Goal: Transaction & Acquisition: Purchase product/service

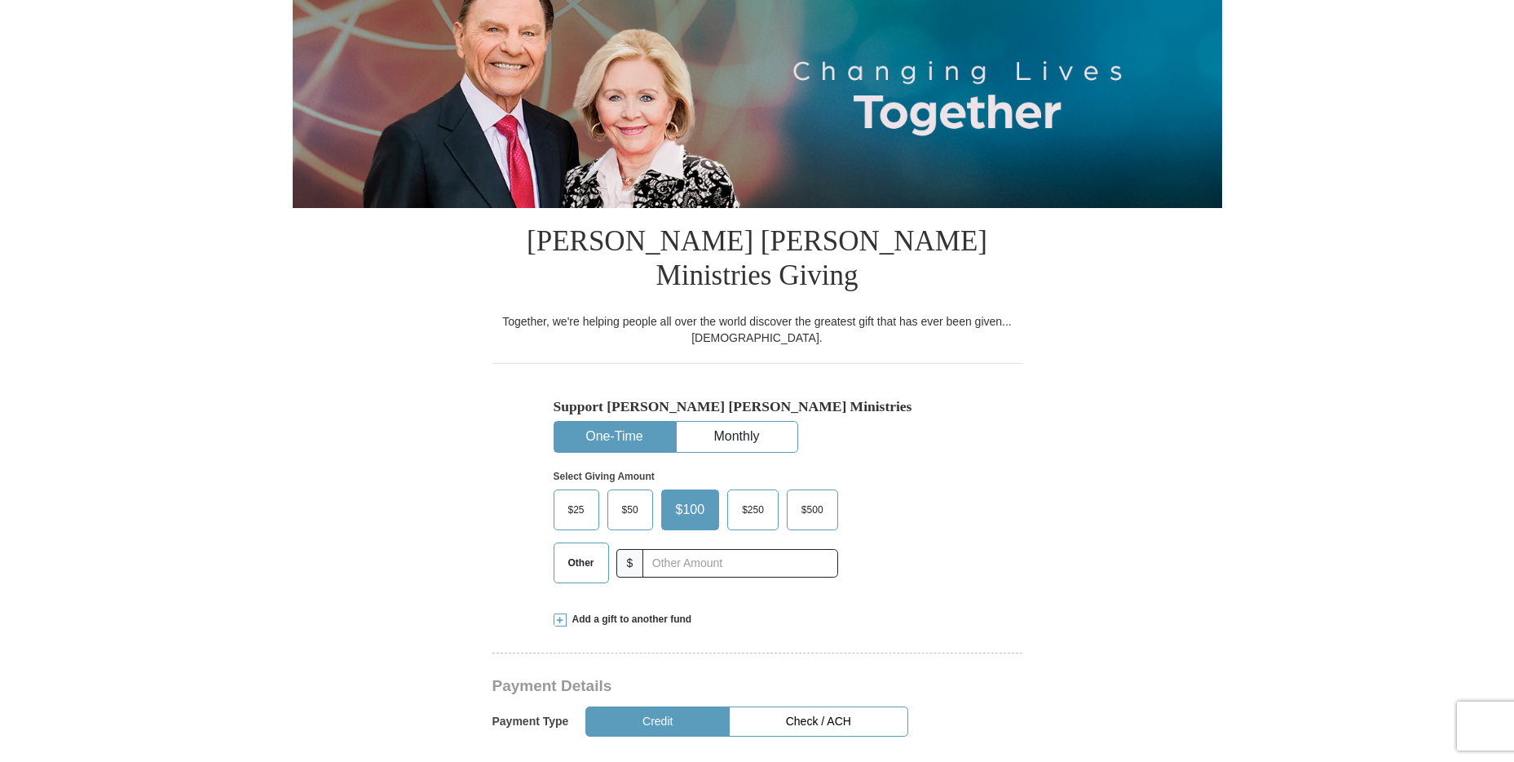
click at [569, 550] on span "Other" at bounding box center [581, 562] width 42 height 24
click at [0, 0] on input "Other" at bounding box center [0, 0] width 0 height 0
click at [595, 550] on span "Other" at bounding box center [584, 562] width 49 height 24
click at [0, 0] on input "Other" at bounding box center [0, 0] width 0 height 0
click at [689, 549] on input "text" at bounding box center [739, 563] width 181 height 29
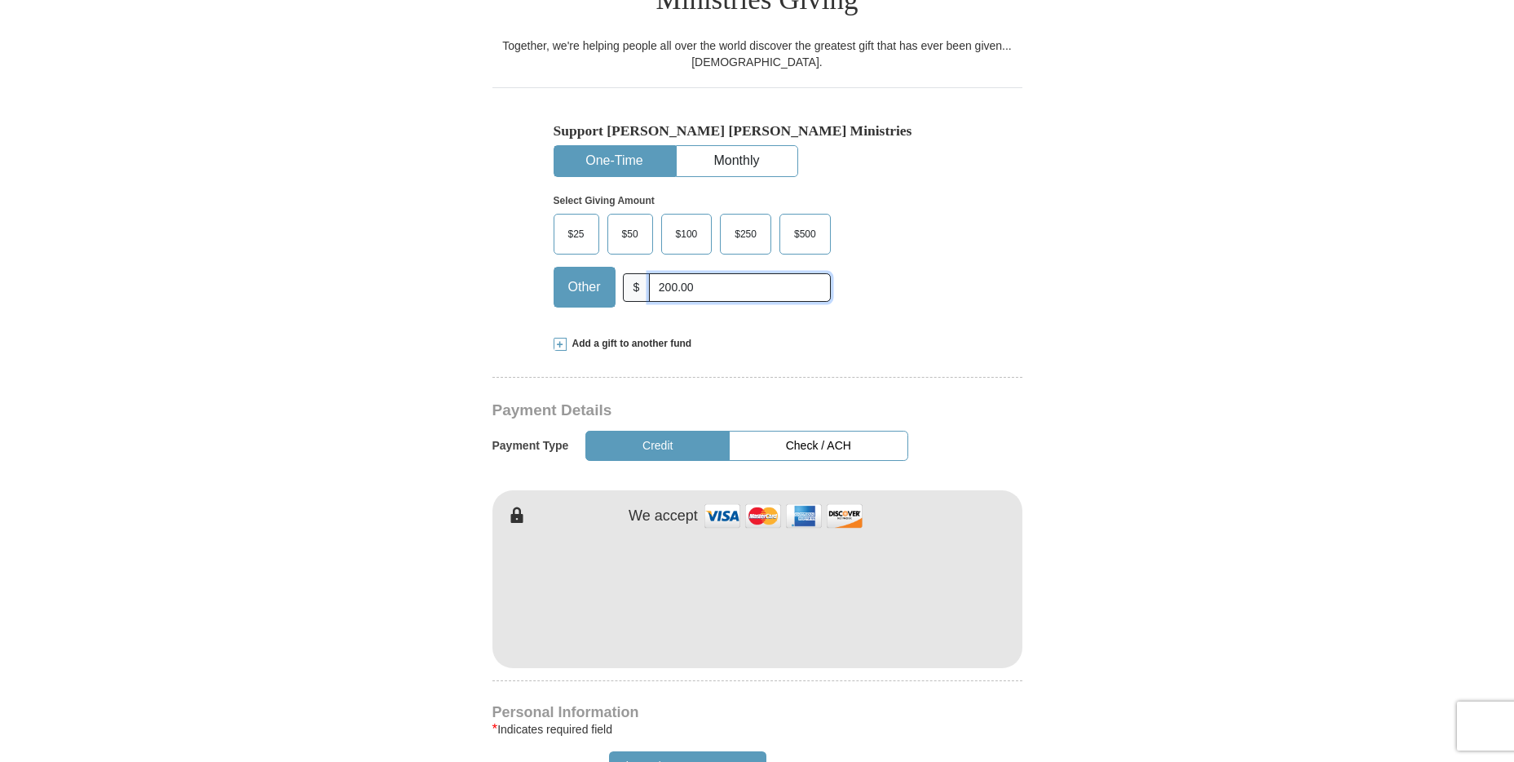
scroll to position [479, 0]
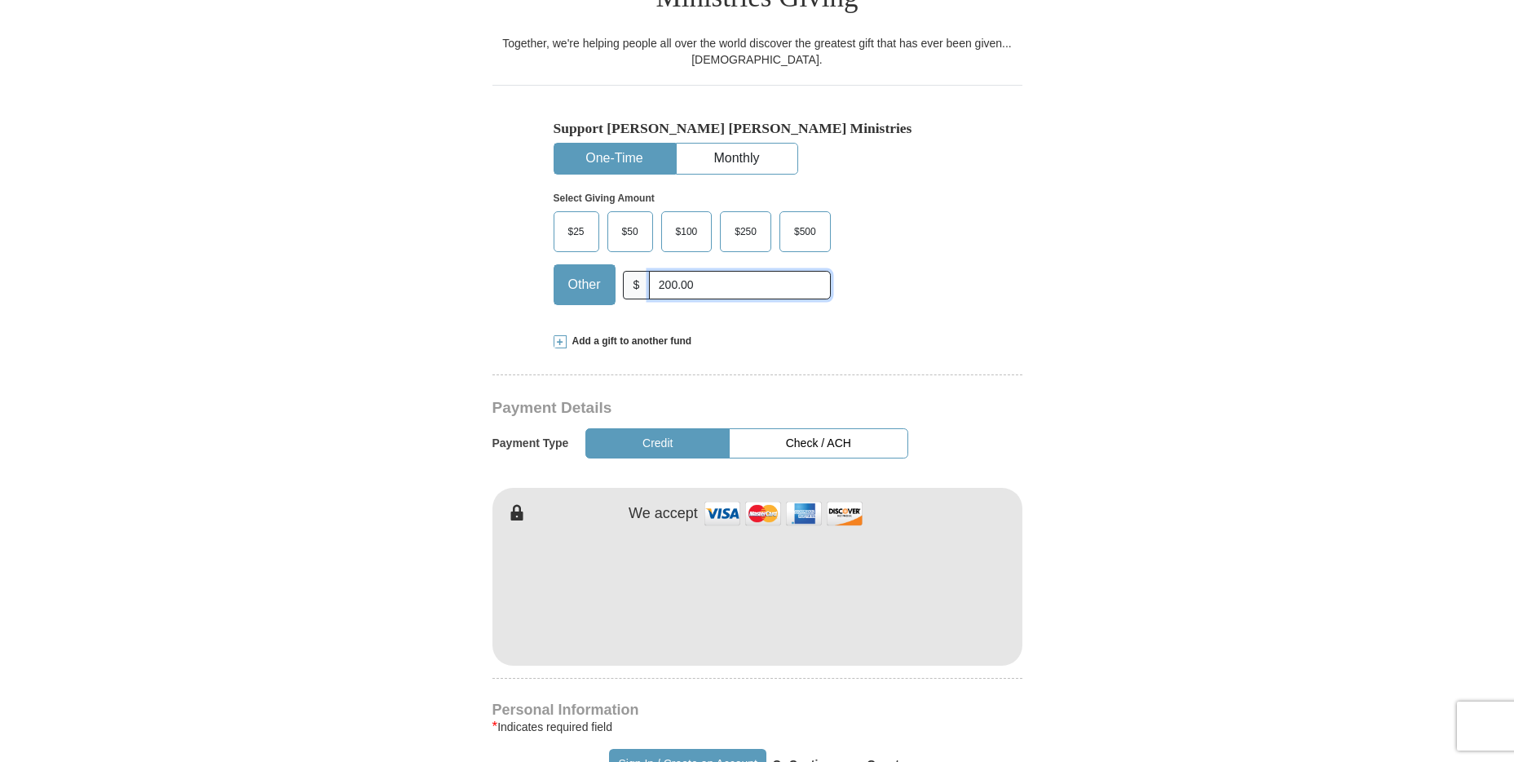
type input "200.00"
click at [692, 428] on button "Credit" at bounding box center [657, 443] width 144 height 30
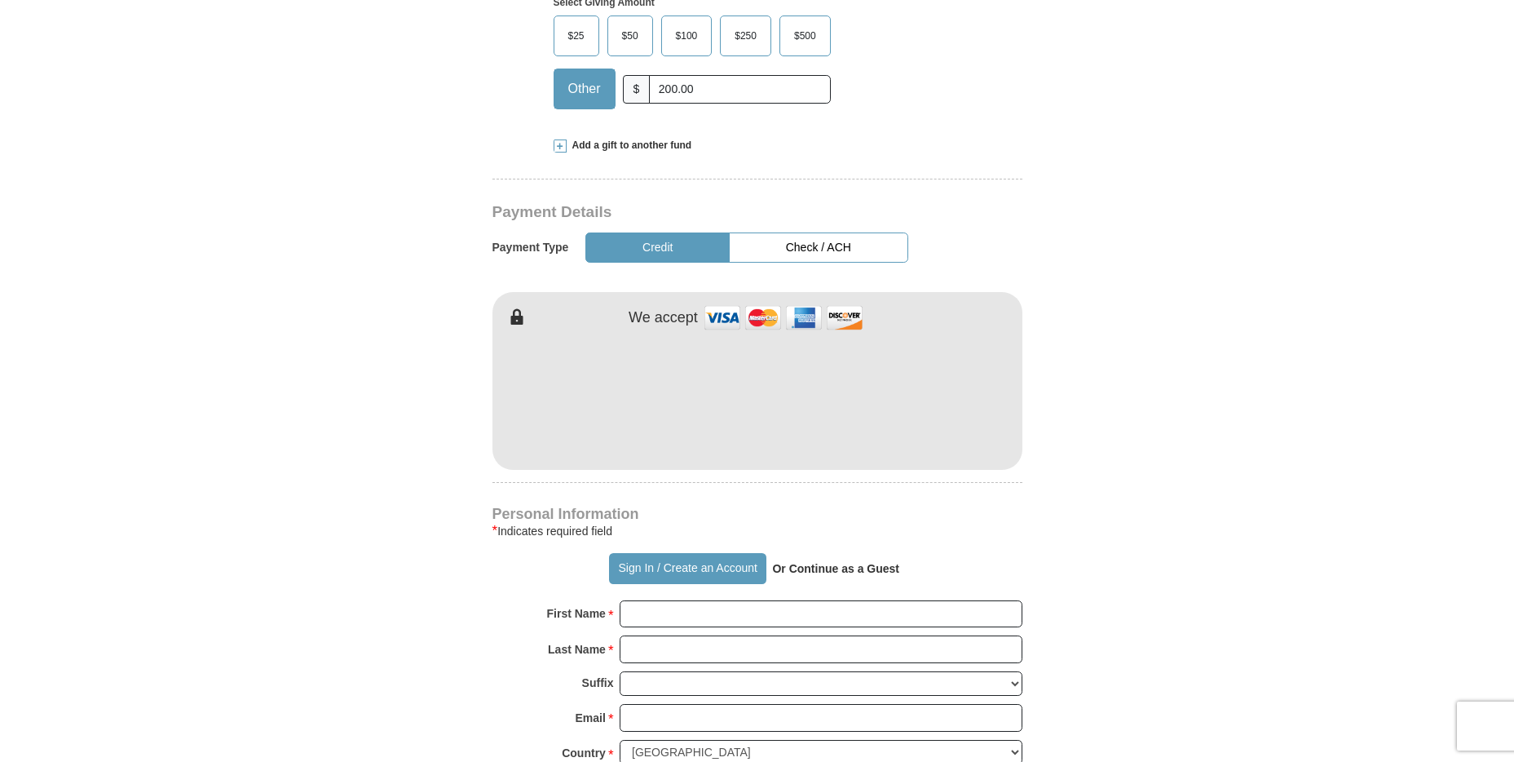
scroll to position [711, 0]
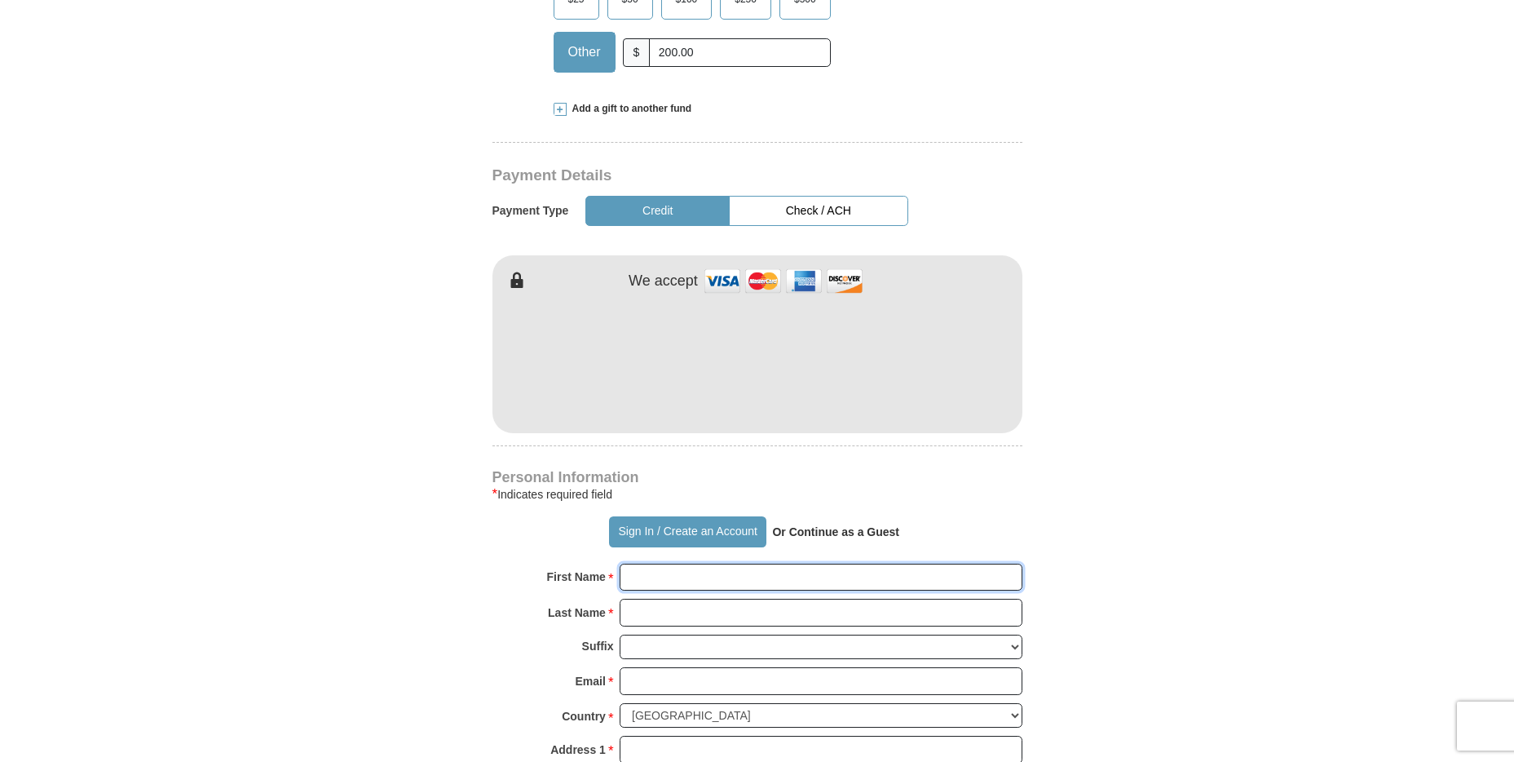
click at [662, 563] on input "First Name *" at bounding box center [821, 577] width 403 height 28
type input "[PERSON_NAME]"
type input "[PERSON_NAME] [PERSON_NAME]"
type input "[EMAIL_ADDRESS][DOMAIN_NAME]"
type input "[STREET_ADDRESS]"
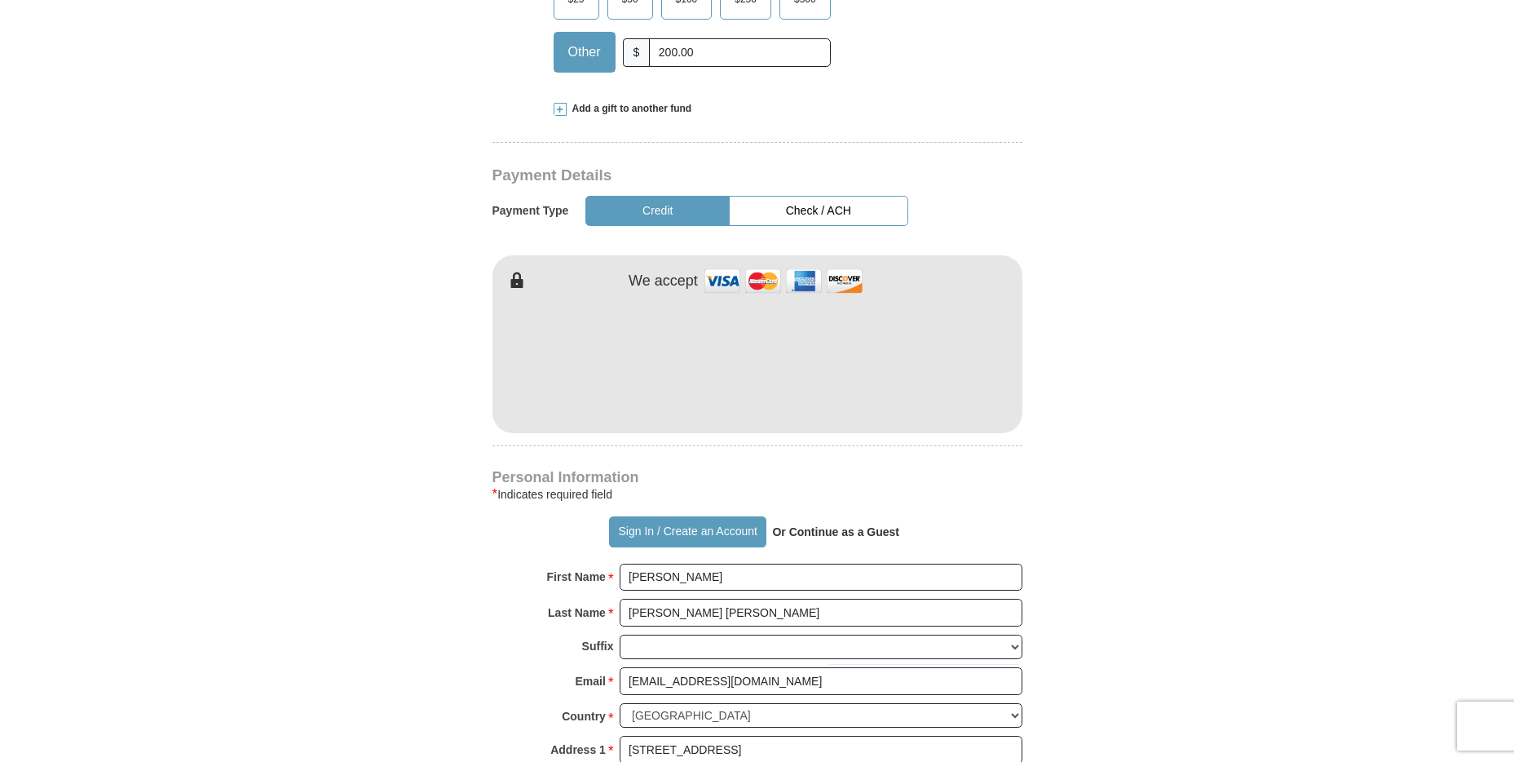
type input "[STREET_ADDRESS]"
type input "Colville"
type input "99114"
type input "[PHONE_NUMBER]"
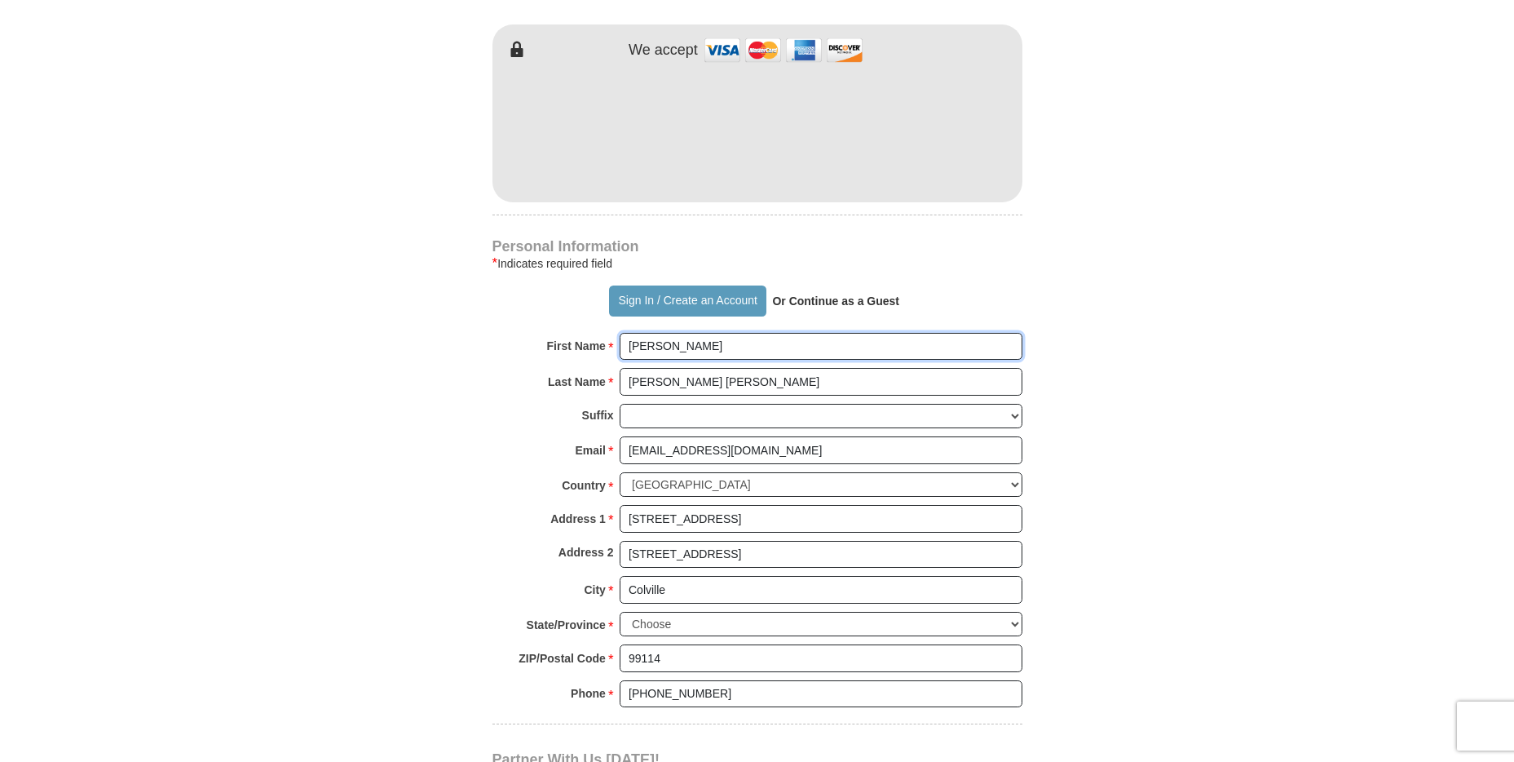
scroll to position [1113, 0]
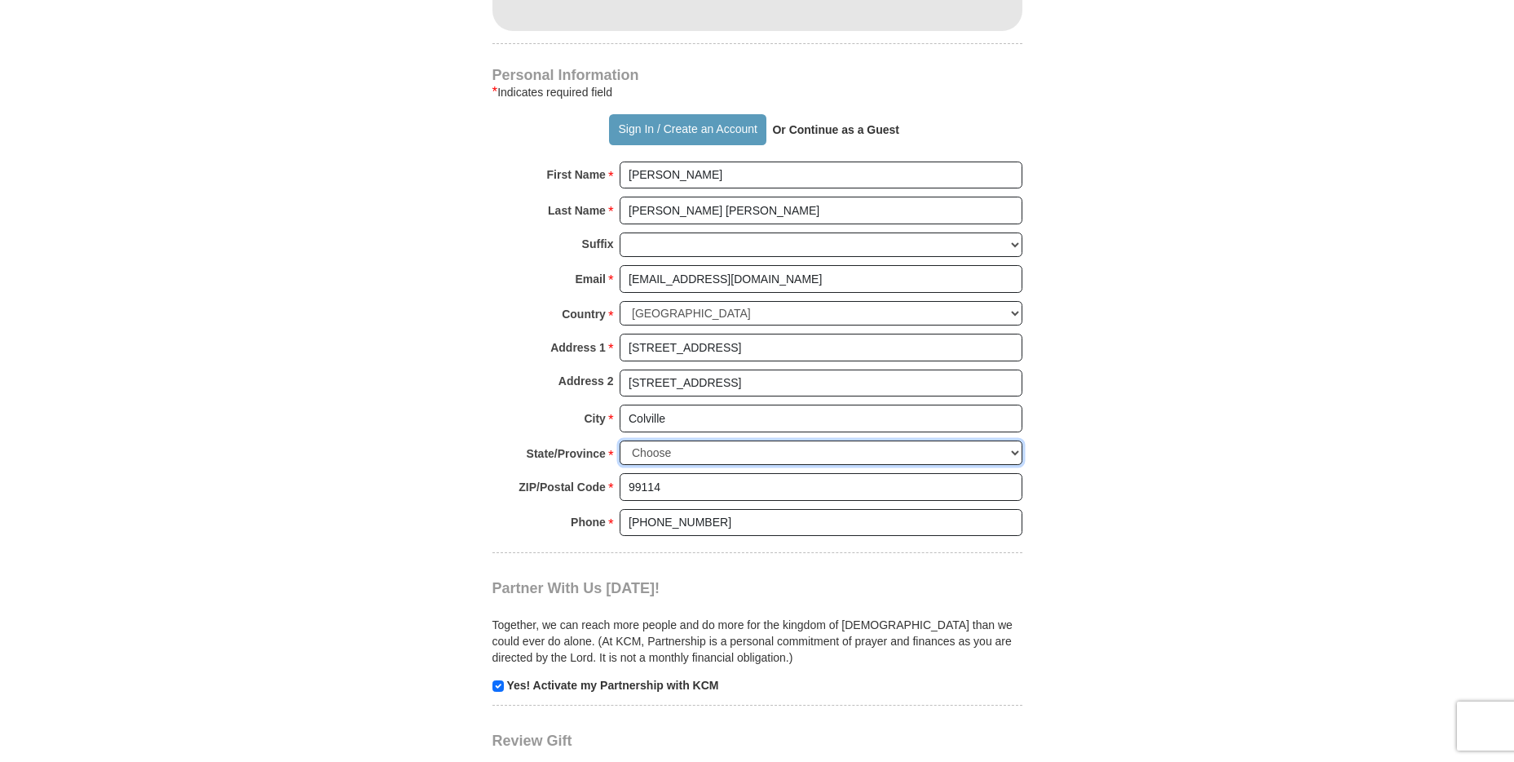
drag, startPoint x: 986, startPoint y: 411, endPoint x: 978, endPoint y: 415, distance: 9.1
click at [986, 440] on select "Choose [US_STATE] [US_STATE] [US_STATE] [US_STATE] [US_STATE] Armed Forces Amer…" at bounding box center [821, 452] width 403 height 25
click at [620, 440] on select "Choose [US_STATE] [US_STATE] [US_STATE] [US_STATE] [US_STATE] Armed Forces Amer…" at bounding box center [821, 452] width 403 height 25
click at [799, 440] on select "Choose [US_STATE] [US_STATE] [US_STATE] [US_STATE] [US_STATE] Armed Forces Amer…" at bounding box center [821, 452] width 403 height 25
select select "WA"
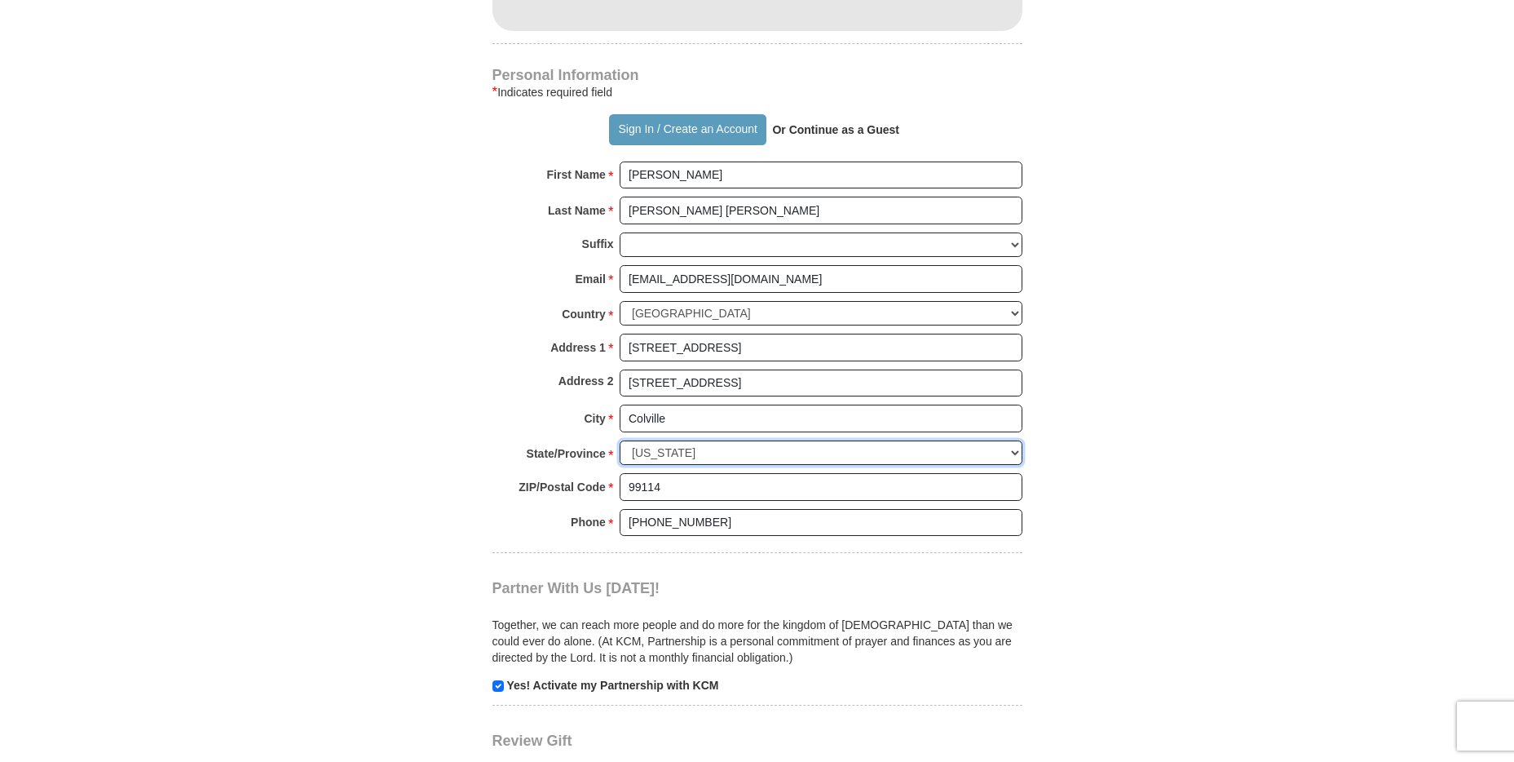
click at [620, 440] on select "Choose [US_STATE] [US_STATE] [US_STATE] [US_STATE] [US_STATE] Armed Forces Amer…" at bounding box center [821, 452] width 403 height 25
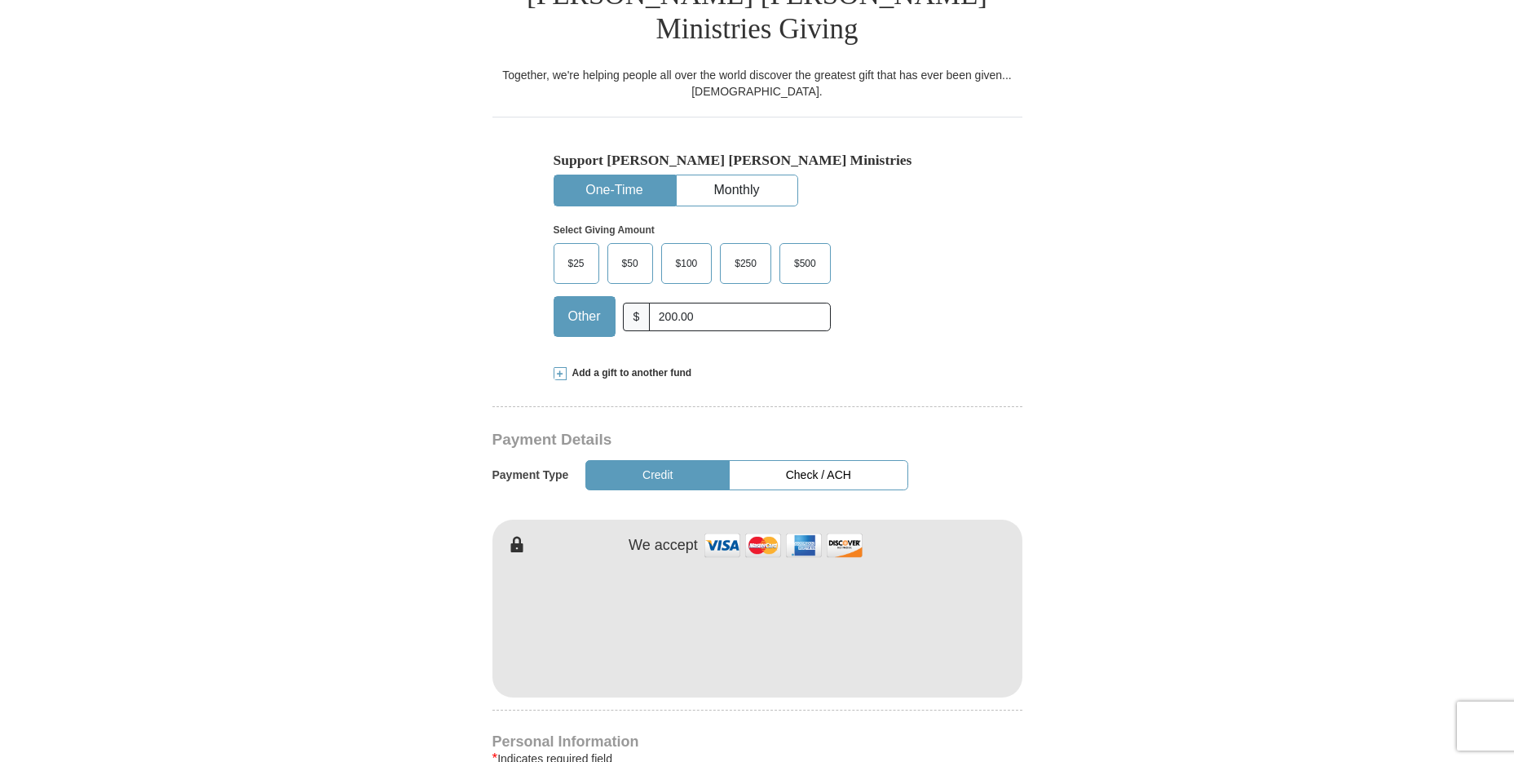
scroll to position [0, 0]
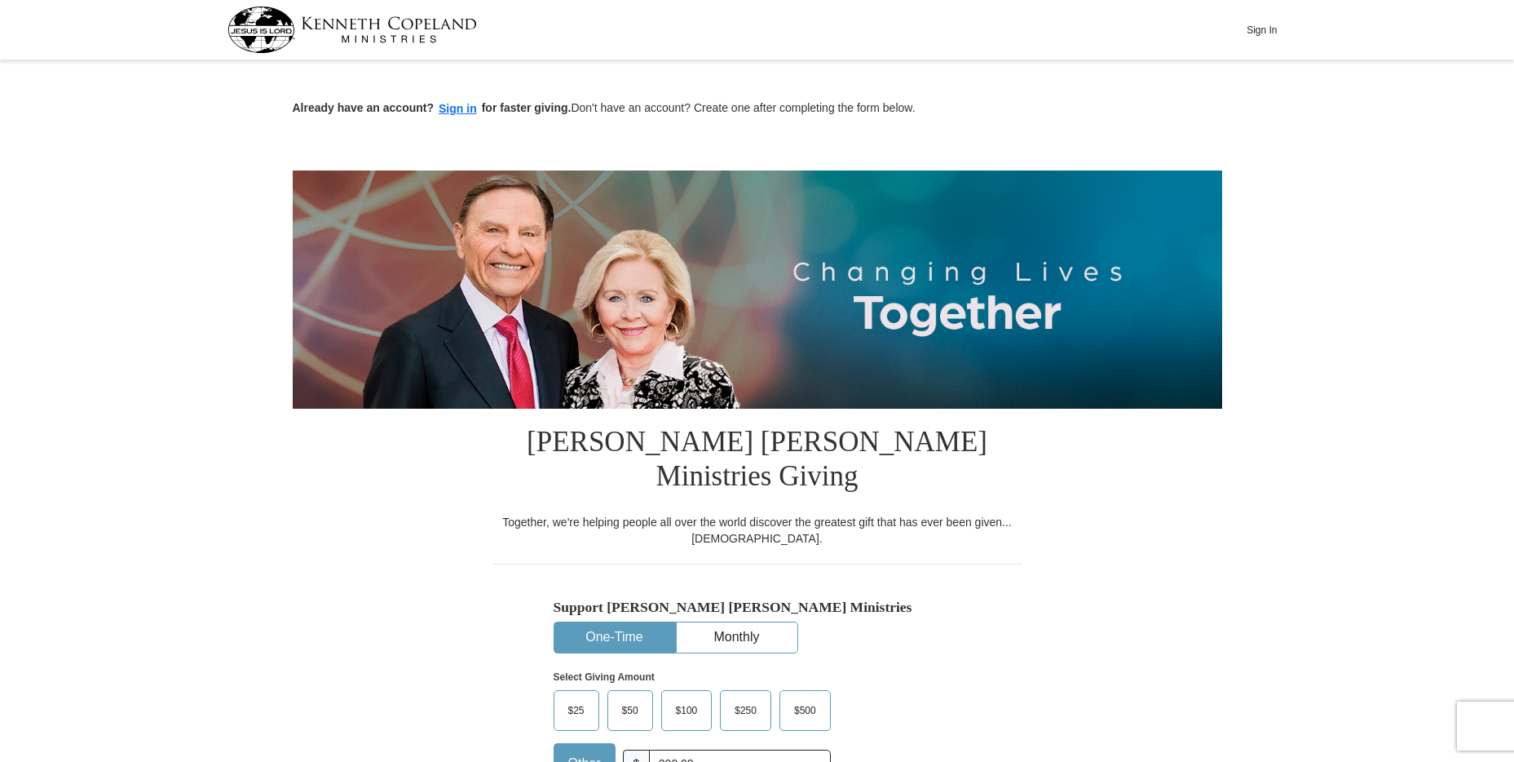
drag, startPoint x: 1513, startPoint y: 73, endPoint x: 1523, endPoint y: 145, distance: 72.4
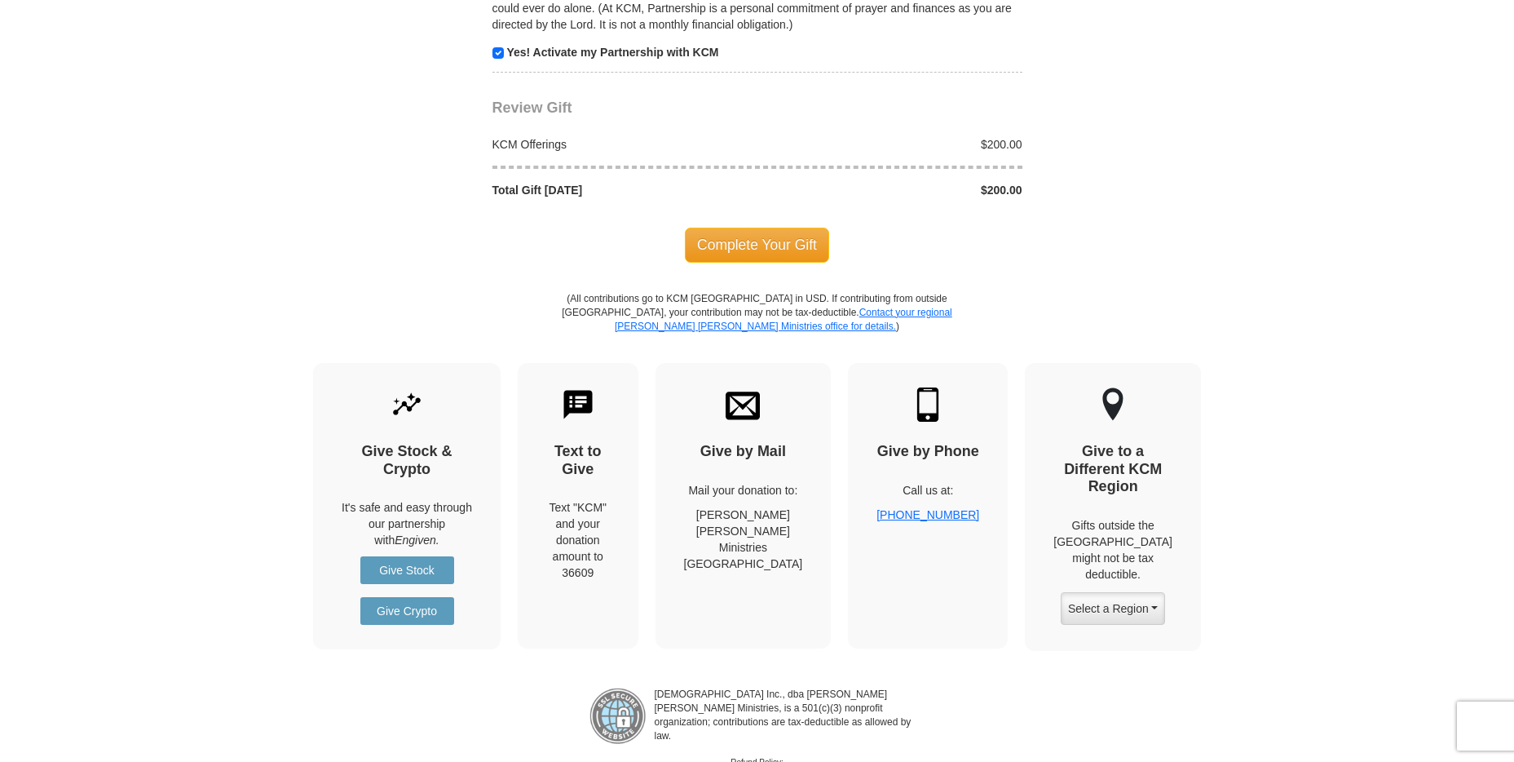
scroll to position [1750, 0]
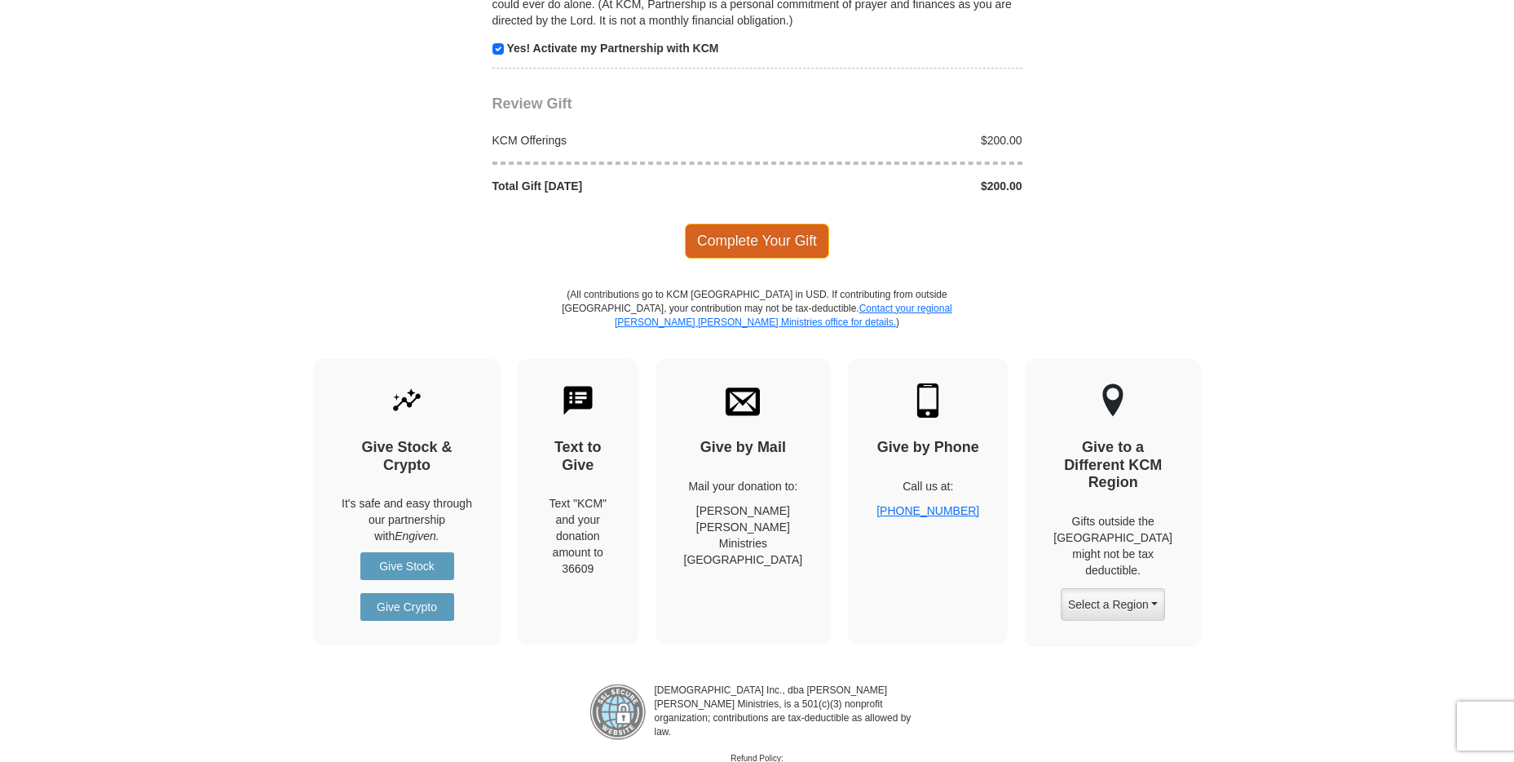
click at [724, 223] on span "Complete Your Gift" at bounding box center [757, 240] width 144 height 34
click at [784, 113] on div "KCM Offerings $100.00 Total Gift Today $100.00" at bounding box center [757, 154] width 530 height 82
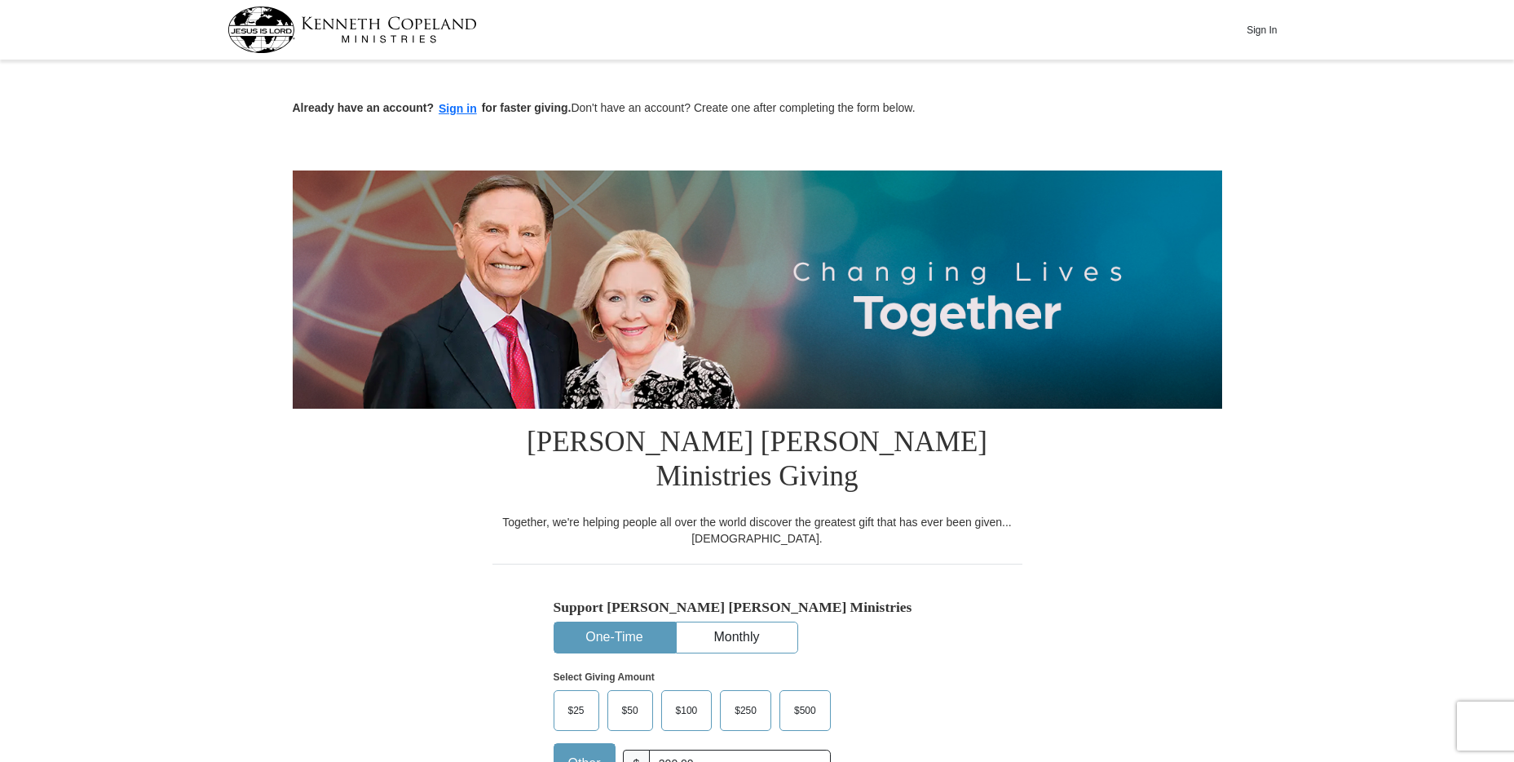
drag, startPoint x: 1371, startPoint y: 188, endPoint x: 1054, endPoint y: 77, distance: 335.5
click at [1054, 77] on div "Already have an account? Sign in for faster giving. Don't have an account? Crea…" at bounding box center [757, 91] width 929 height 53
